Goal: Task Accomplishment & Management: Complete application form

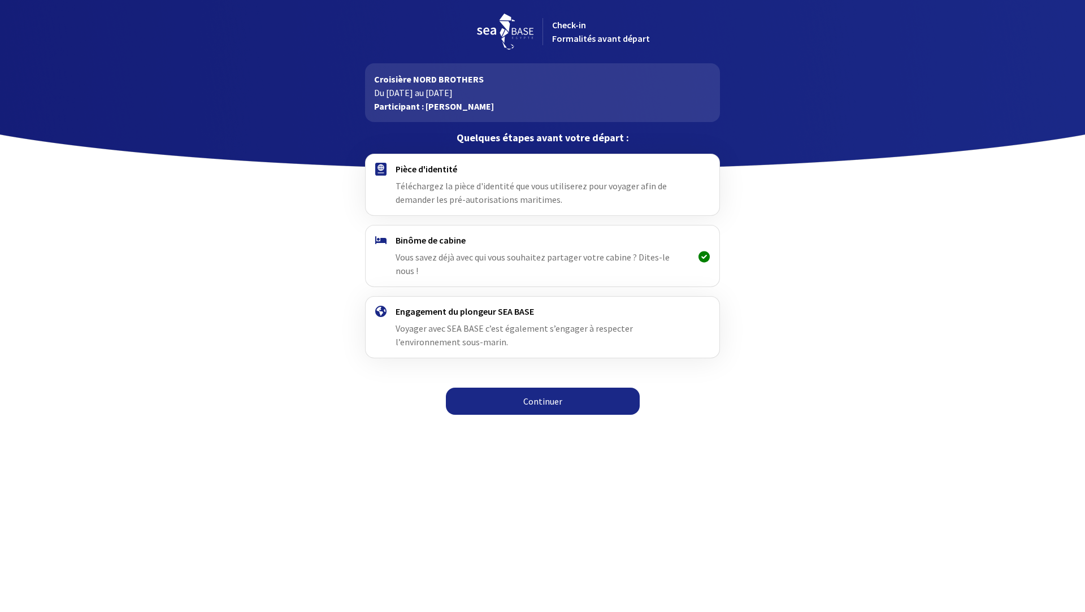
click at [524, 195] on span "Téléchargez la pièce d'identité que vous utiliserez pour voyager afin de demand…" at bounding box center [530, 192] width 271 height 25
drag, startPoint x: 463, startPoint y: 245, endPoint x: 450, endPoint y: 249, distance: 14.3
click at [450, 249] on div "Binôme de cabine Vous savez déjà avec qui vous souhaitez partager votre cabine …" at bounding box center [541, 255] width 293 height 43
click at [431, 174] on h4 "Pièce d'identité" at bounding box center [541, 168] width 293 height 11
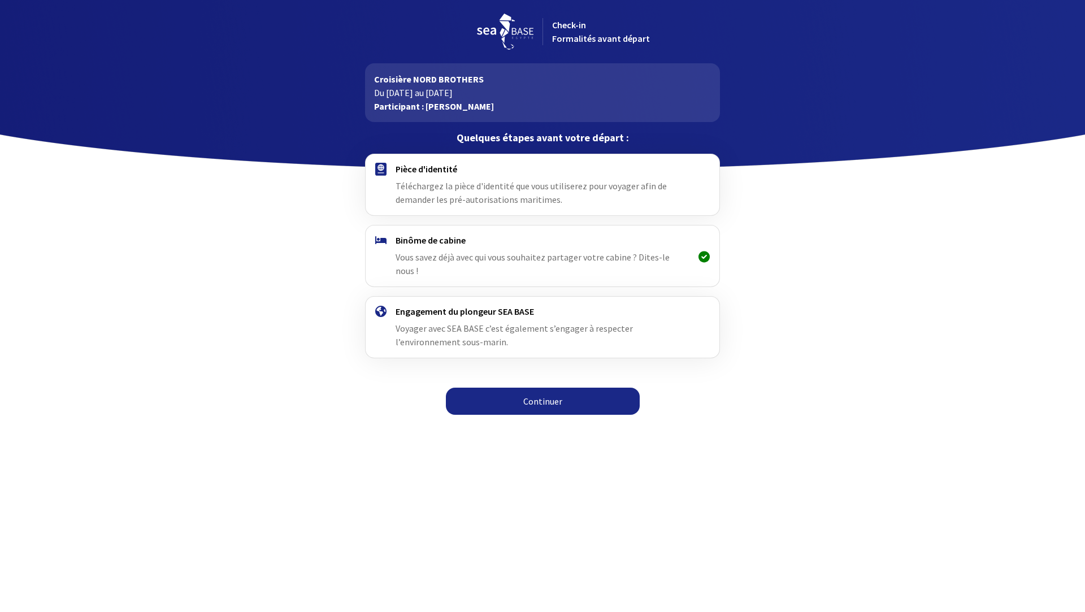
click at [554, 389] on link "Continuer" at bounding box center [543, 400] width 194 height 27
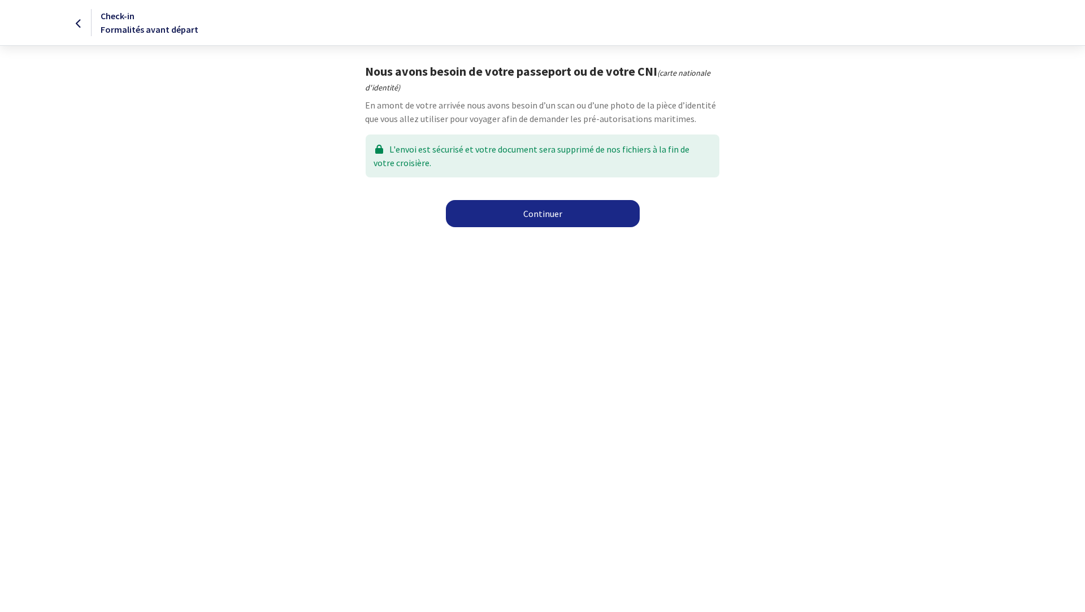
click at [547, 217] on link "Continuer" at bounding box center [543, 213] width 194 height 27
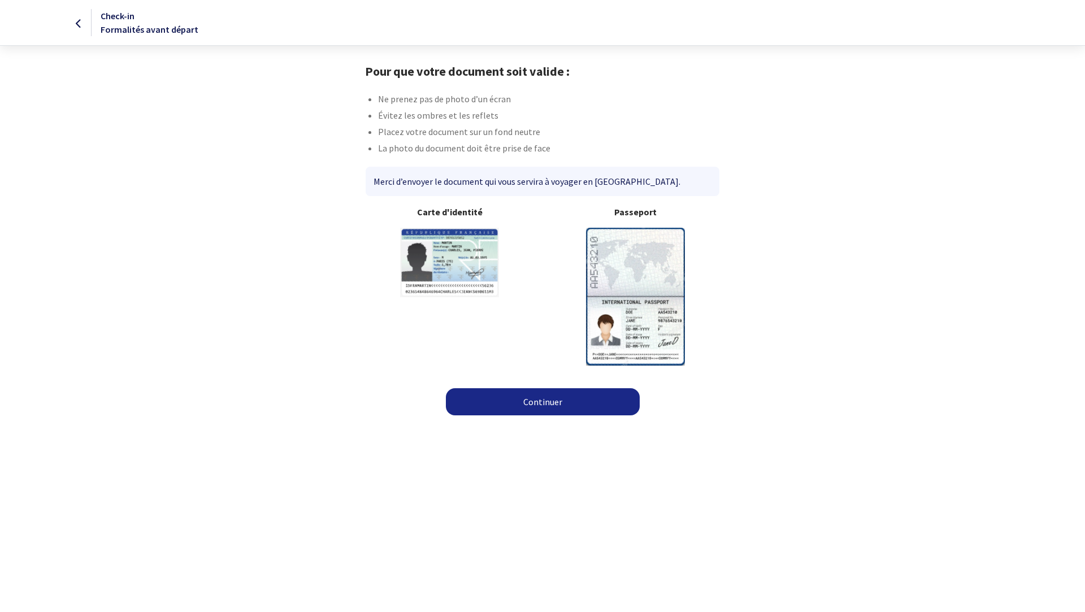
click at [657, 247] on img at bounding box center [635, 296] width 99 height 137
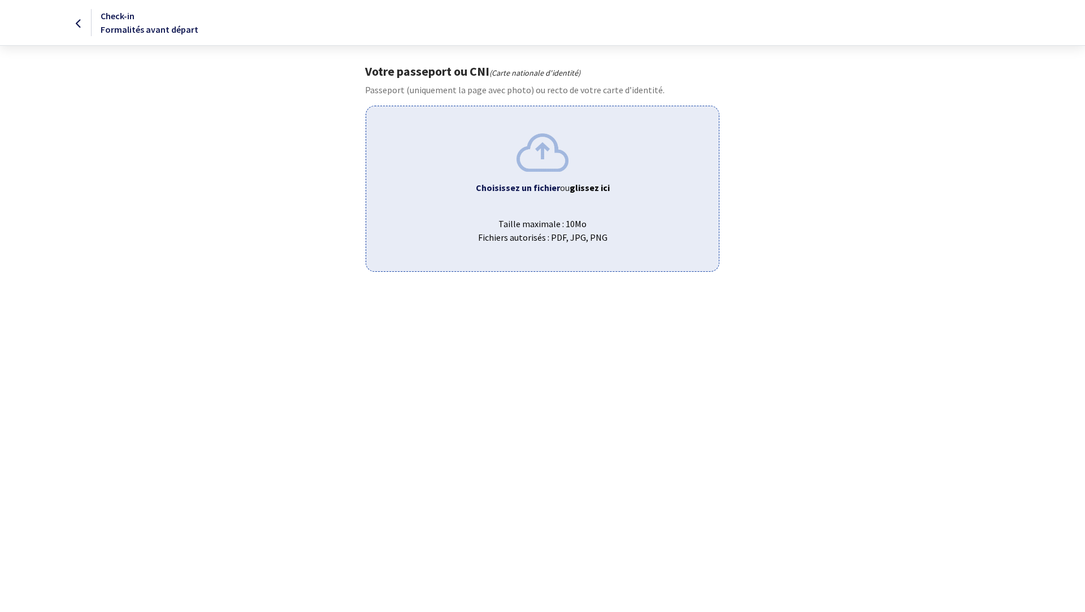
click at [999, 110] on body "Check-in Formalités avant départ Votre passeport ou CNI (Carte nationale d'iden…" at bounding box center [542, 136] width 1085 height 272
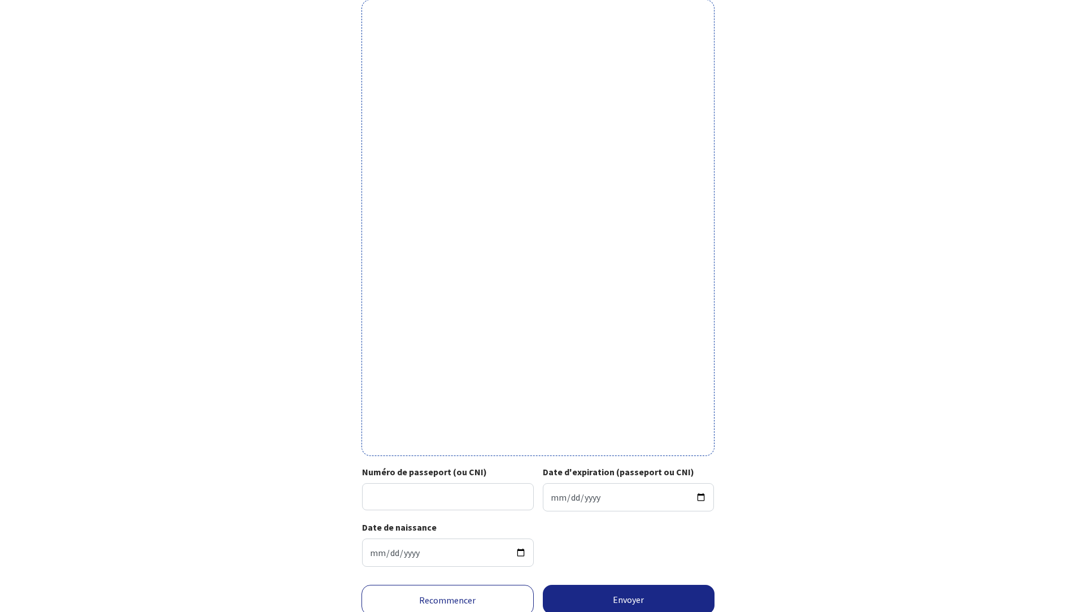
scroll to position [107, 0]
click at [395, 506] on input "Numéro de passeport (ou CNI)" at bounding box center [448, 495] width 172 height 27
type input "19FA13337"
type input "2029-10-07"
click at [641, 591] on button "Envoyer" at bounding box center [629, 598] width 172 height 29
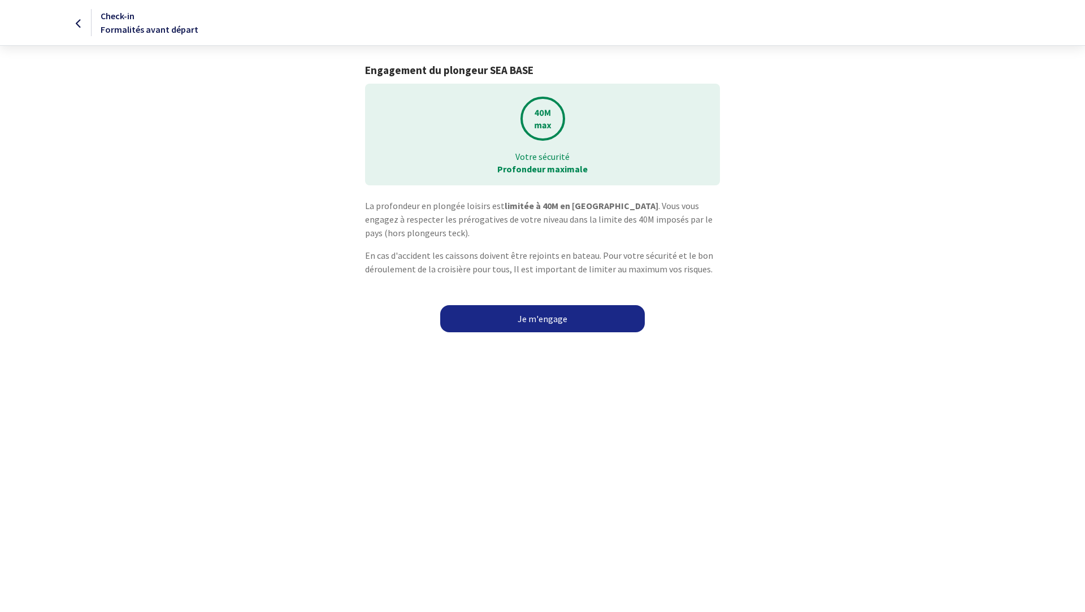
click at [549, 323] on link "Je m'engage" at bounding box center [542, 318] width 204 height 27
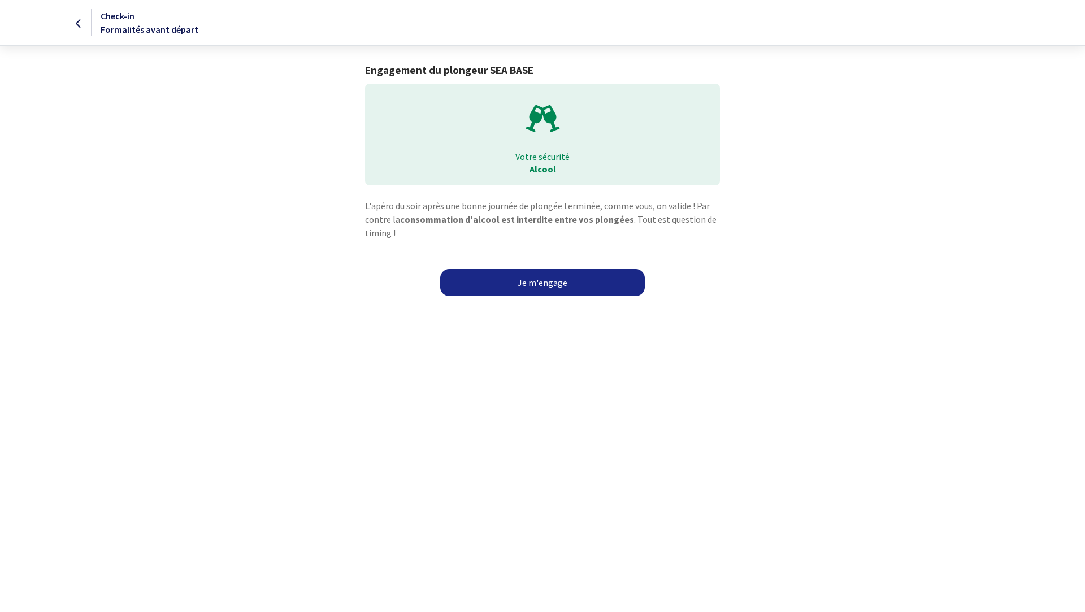
click at [529, 284] on link "Je m'engage" at bounding box center [542, 282] width 204 height 27
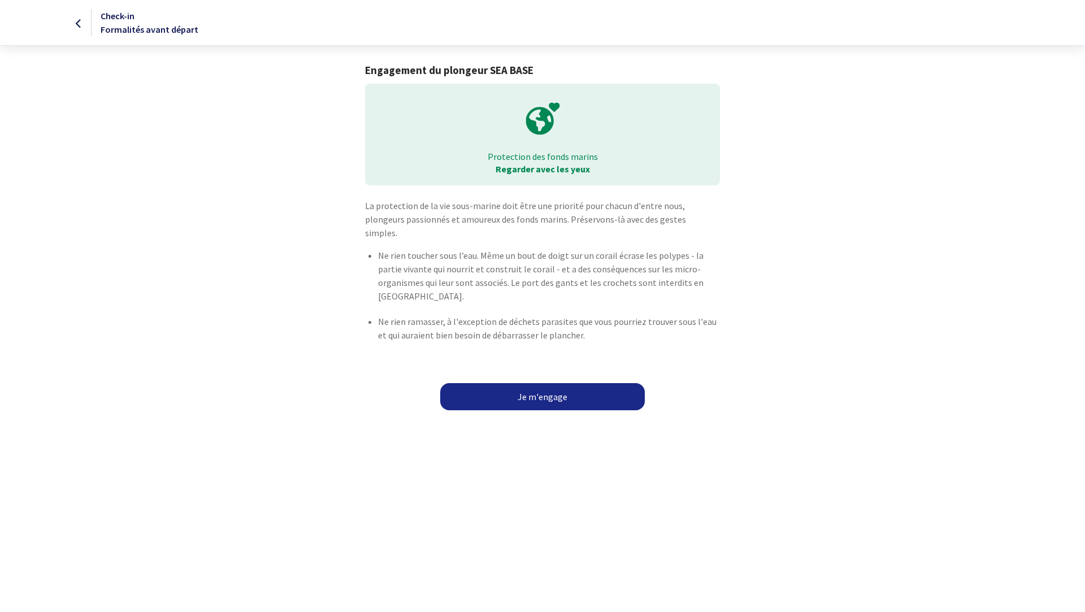
click at [546, 384] on link "Je m'engage" at bounding box center [542, 396] width 204 height 27
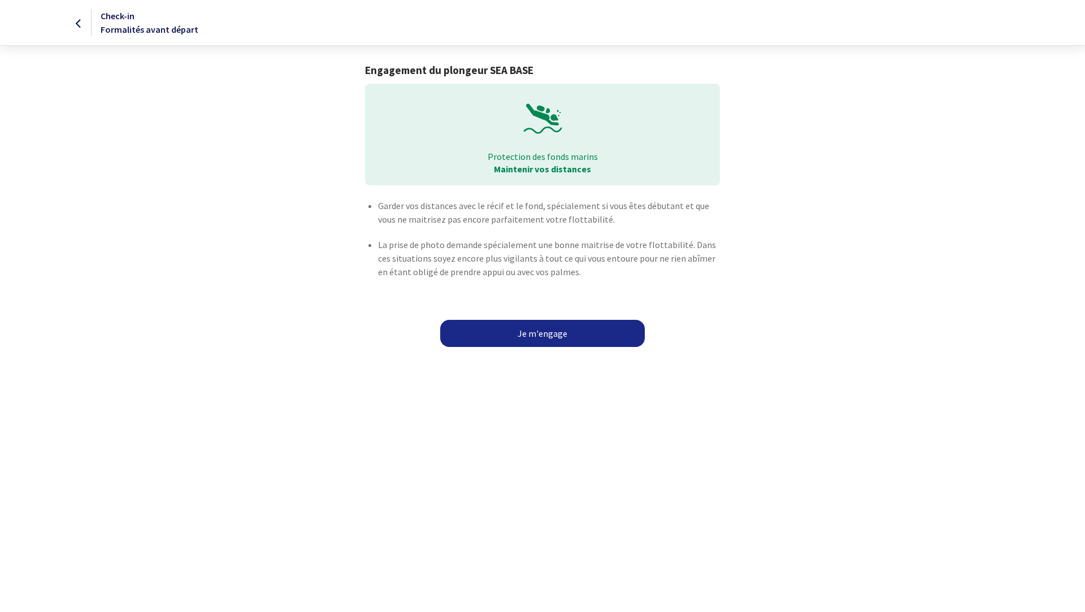
click at [546, 337] on link "Je m'engage" at bounding box center [542, 333] width 204 height 27
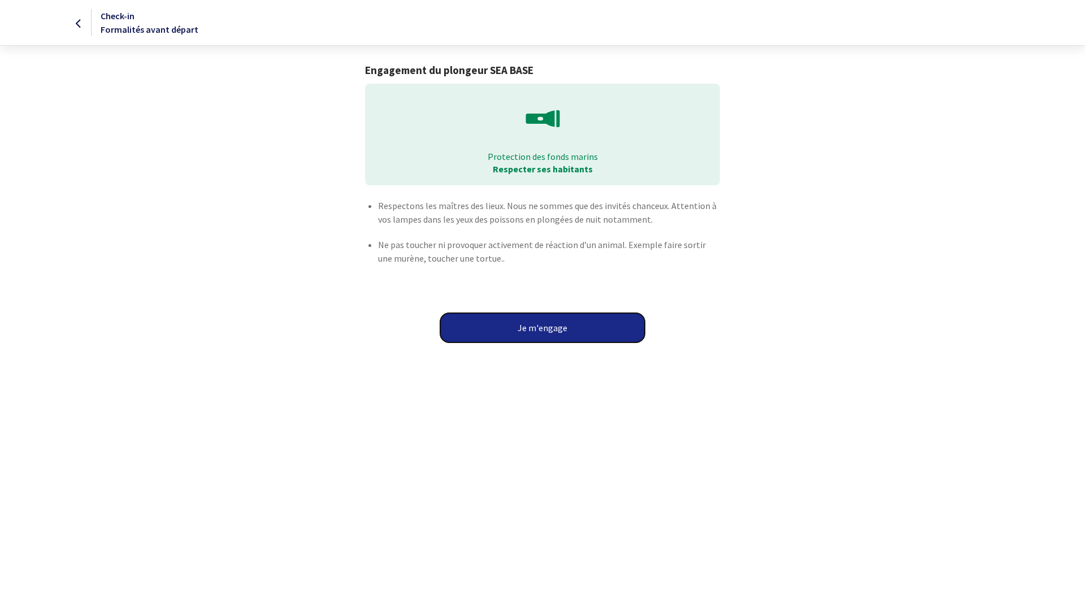
click at [546, 337] on button "Je m'engage" at bounding box center [542, 327] width 204 height 29
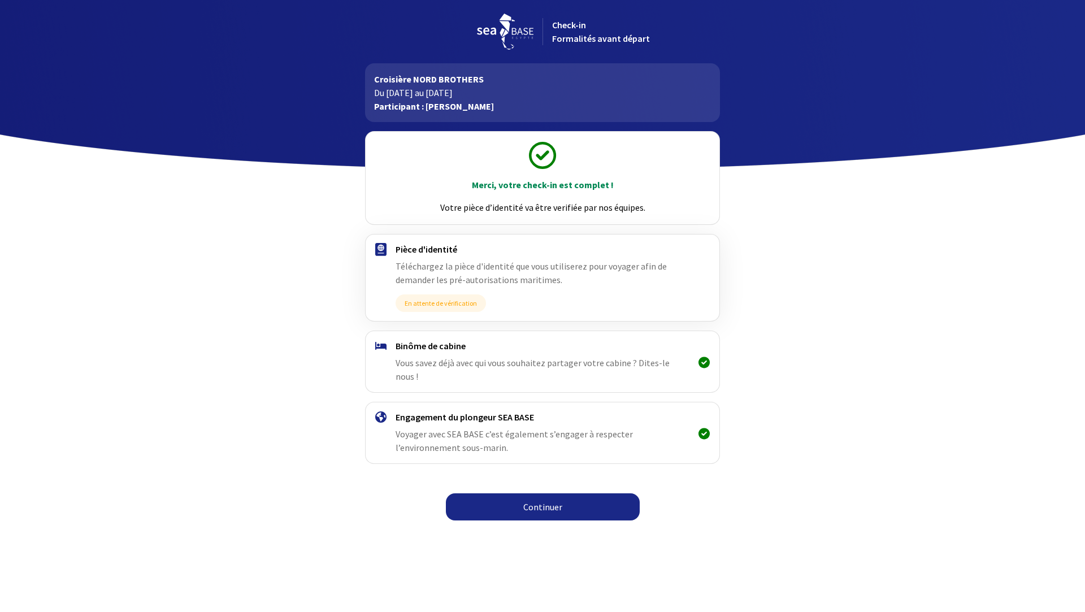
click at [546, 502] on link "Continuer" at bounding box center [543, 506] width 194 height 27
click at [533, 494] on link "Continuer" at bounding box center [543, 506] width 194 height 27
click at [526, 155] on div "Merci, votre check-in est complet ! Votre pièce d’identité va être verifiée par…" at bounding box center [541, 178] width 353 height 93
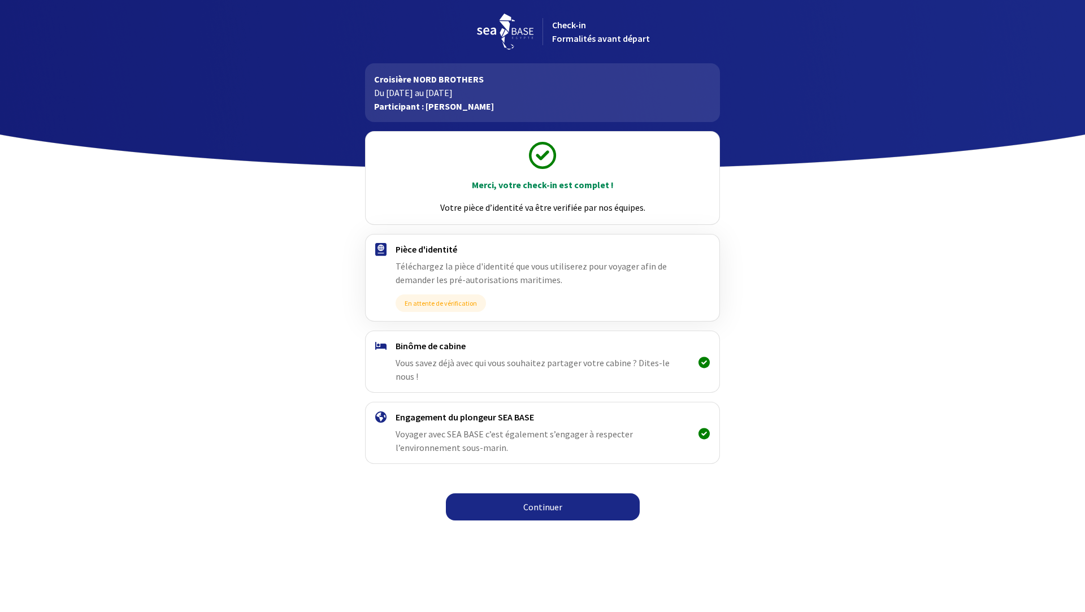
click at [529, 493] on link "Continuer" at bounding box center [543, 506] width 194 height 27
